Goal: Information Seeking & Learning: Learn about a topic

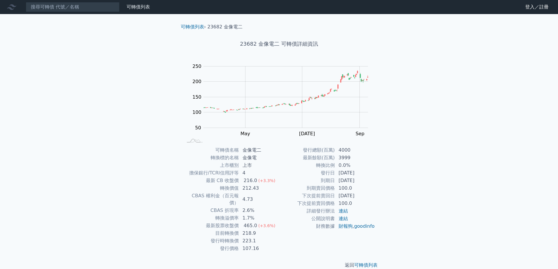
scroll to position [2, 0]
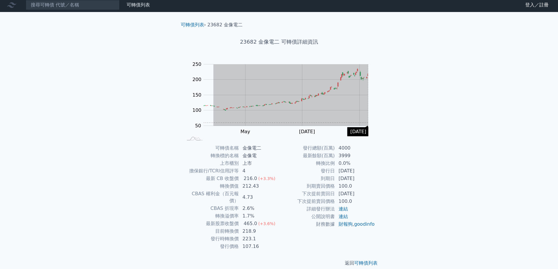
click at [383, 123] on div "可轉債列表 › 23682 金像電二 23682 金像電二 可轉債詳細資訊 Zoom Out 100 -50 0 50 100 150 200 250 300…" at bounding box center [279, 144] width 225 height 264
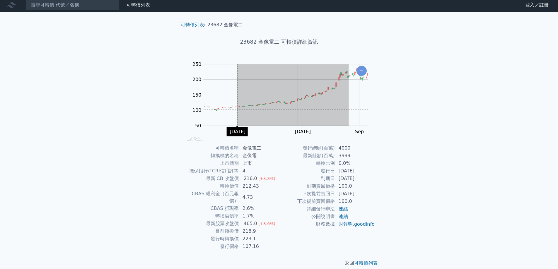
click at [236, 109] on rect "Chart" at bounding box center [285, 94] width 165 height 61
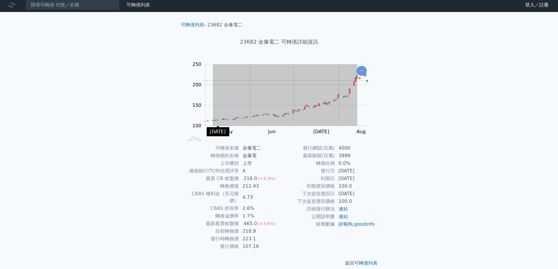
click at [211, 80] on rect "Chart" at bounding box center [285, 94] width 165 height 61
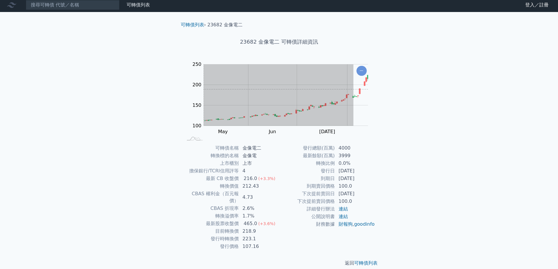
click at [165, 87] on div "可轉債列表 財務數據 可轉債列表 財務數據 登入／註冊 登入／註冊 可轉債列表 › 23682 金像電二 23682 金像電二 可轉債詳細資訊 Zoom Ou…" at bounding box center [279, 137] width 558 height 278
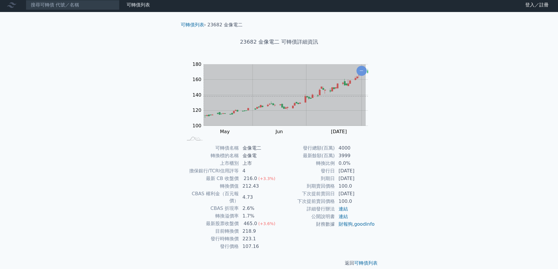
click at [138, 86] on div "可轉債列表 財務數據 可轉債列表 財務數據 登入／註冊 登入／註冊 可轉債列表 › 23682 金像電二 23682 金像電二 可轉債詳細資訊 Zoom Ou…" at bounding box center [279, 137] width 558 height 278
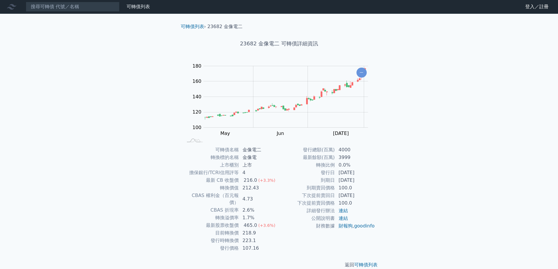
scroll to position [0, 0]
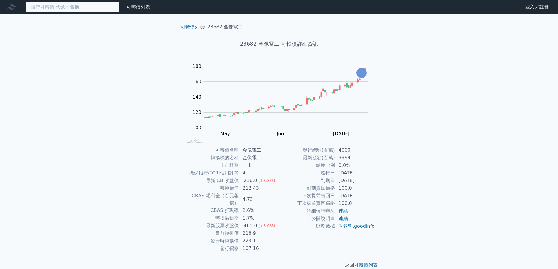
click at [35, 7] on input at bounding box center [73, 7] width 94 height 10
click at [60, 75] on div "可轉債列表 財務數據 可轉債列表 財務數據 登入／註冊 登入／註冊 可轉債列表 › 23682 金像電二 23682 金像電二 可轉債詳細資訊 Zoom Ou…" at bounding box center [279, 139] width 558 height 278
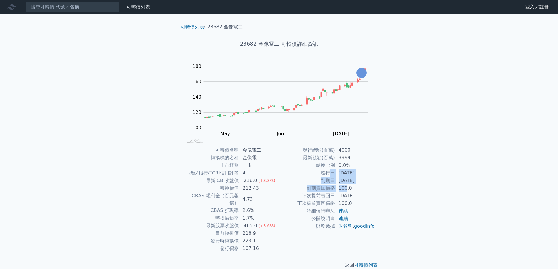
drag, startPoint x: 331, startPoint y: 176, endPoint x: 346, endPoint y: 187, distance: 18.6
click at [346, 187] on tbody "發行總額(百萬) 4000 最新餘額(百萬) 3999 轉換比例 0.0% 發行日 2023-12-05 到期日 2028-12-05 到期賣回價格 100.…" at bounding box center [327, 188] width 96 height 84
drag, startPoint x: 221, startPoint y: 219, endPoint x: 252, endPoint y: 220, distance: 31.3
click at [252, 222] on tr "最新股票收盤價 465.0 (+3.6%)" at bounding box center [231, 226] width 96 height 8
drag, startPoint x: 218, startPoint y: 231, endPoint x: 266, endPoint y: 231, distance: 47.7
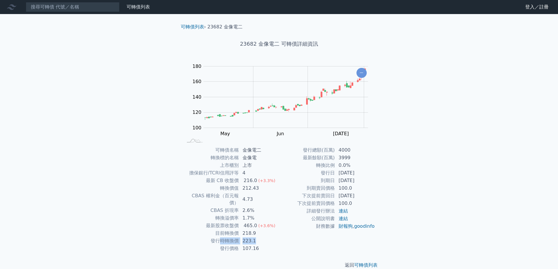
click at [266, 237] on tr "發行時轉換價 223.1" at bounding box center [231, 241] width 96 height 8
drag, startPoint x: 266, startPoint y: 231, endPoint x: 270, endPoint y: 232, distance: 3.6
click at [267, 237] on td "223.1" at bounding box center [259, 241] width 40 height 8
click at [269, 237] on td "223.1" at bounding box center [259, 241] width 40 height 8
drag, startPoint x: 228, startPoint y: 238, endPoint x: 216, endPoint y: 240, distance: 12.1
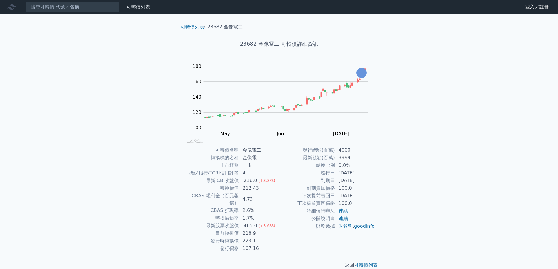
click at [227, 245] on td "發行價格" at bounding box center [211, 249] width 56 height 8
drag, startPoint x: 216, startPoint y: 240, endPoint x: 266, endPoint y: 240, distance: 49.8
click at [266, 245] on tr "發行價格 107.16" at bounding box center [231, 249] width 96 height 8
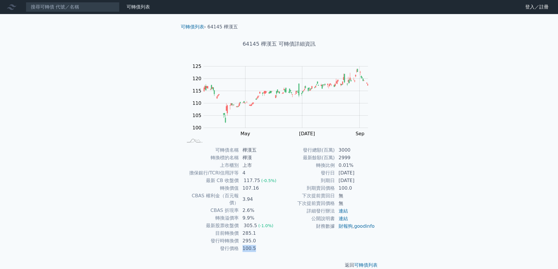
drag, startPoint x: 242, startPoint y: 243, endPoint x: 256, endPoint y: 243, distance: 14.6
click at [256, 245] on td "100.5" at bounding box center [259, 249] width 40 height 8
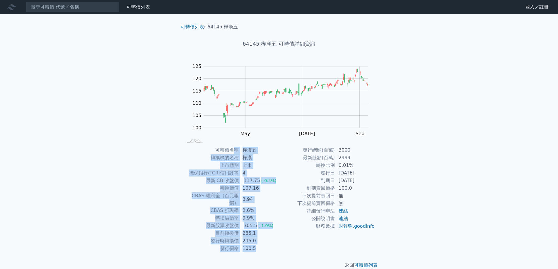
drag, startPoint x: 258, startPoint y: 240, endPoint x: 232, endPoint y: 150, distance: 93.4
click at [232, 150] on tbody "可轉債名稱 樺漢五 轉換標的名稱 樺漢 上市櫃別 上市 擔保銀行/TCRI信用評等 4 最新 CB 收盤價 117.75 (-0.5%) 轉換價值 107.1…" at bounding box center [231, 199] width 96 height 106
drag, startPoint x: 342, startPoint y: 177, endPoint x: 365, endPoint y: 181, distance: 22.9
click at [365, 181] on td "[DATE]" at bounding box center [355, 181] width 40 height 8
click at [365, 184] on td "[DATE]" at bounding box center [355, 181] width 40 height 8
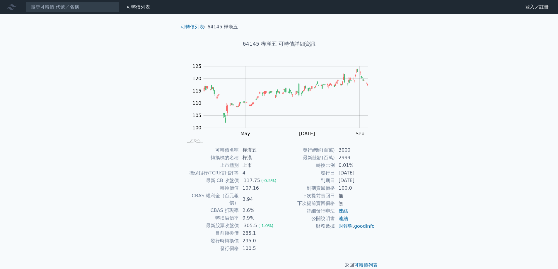
drag, startPoint x: 372, startPoint y: 182, endPoint x: 333, endPoint y: 176, distance: 38.5
click at [333, 176] on tbody "發行總額(百萬) 3000 最新餘額(百萬) 2999 轉換比例 0.01% 發行日 [DATE] 到期日 [DATE] 到期賣回價格 100.0 下次提前賣…" at bounding box center [327, 188] width 96 height 84
click at [101, 6] on input at bounding box center [73, 7] width 94 height 10
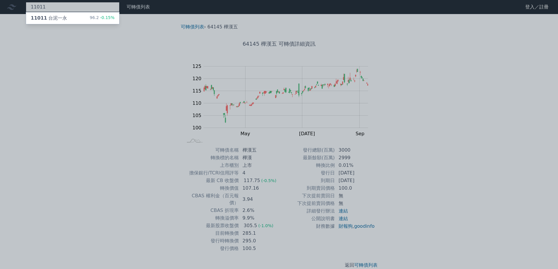
type input "11011"
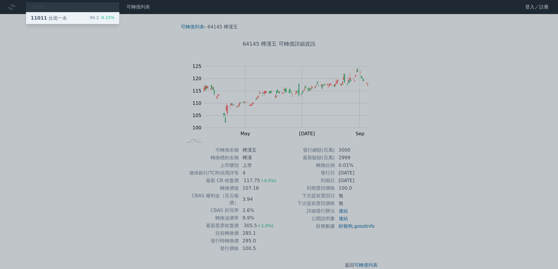
click at [103, 16] on span "-0.15%" at bounding box center [107, 17] width 16 height 5
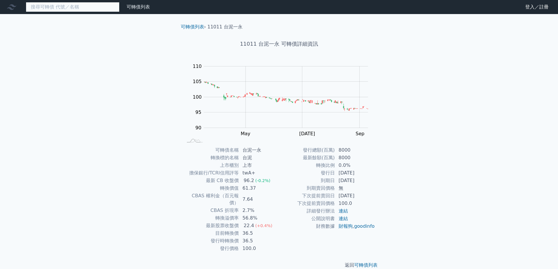
click at [80, 9] on input at bounding box center [73, 7] width 94 height 10
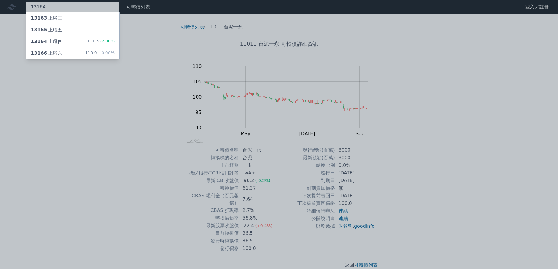
type input "13164"
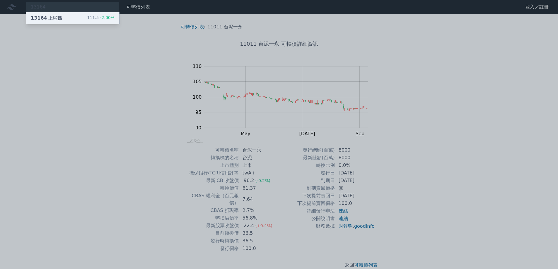
click at [84, 16] on div "13164 上曜四 111.5 -2.00%" at bounding box center [72, 18] width 93 height 12
